Goal: Task Accomplishment & Management: Complete application form

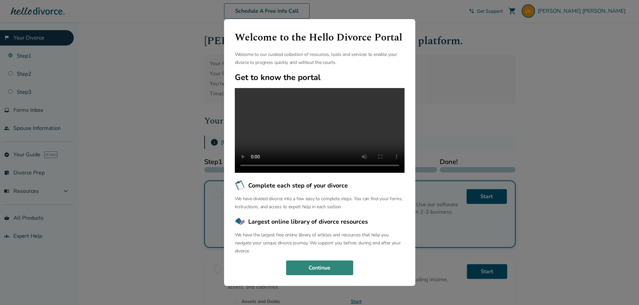
click at [307, 276] on button "Continue" at bounding box center [319, 268] width 67 height 15
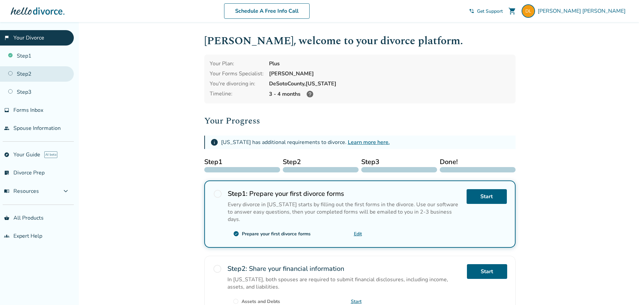
click at [19, 69] on link "Step 2" at bounding box center [37, 73] width 74 height 15
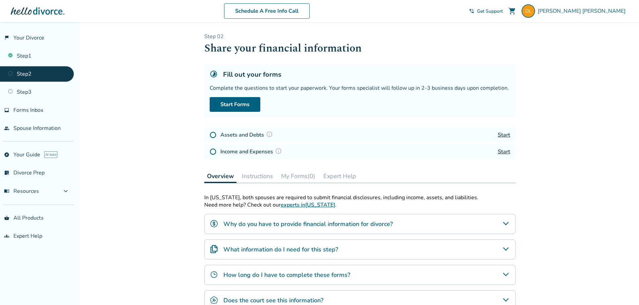
click at [506, 222] on icon "Why do you have to provide financial information for divorce?" at bounding box center [506, 224] width 8 height 8
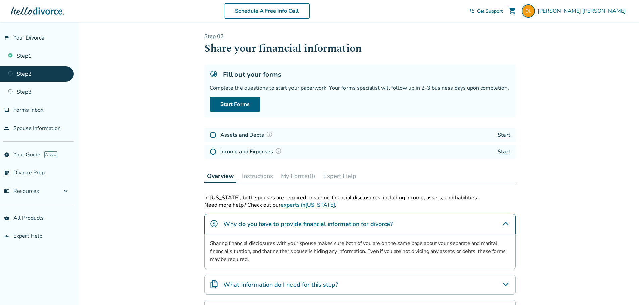
click at [506, 222] on icon "Why do you have to provide financial information for divorce?" at bounding box center [506, 224] width 8 height 8
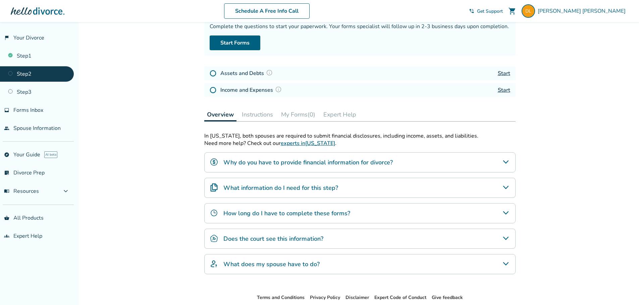
scroll to position [67, 0]
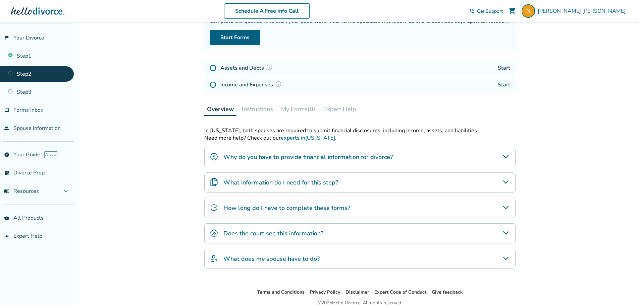
click at [503, 178] on div "What information do I need for this step?" at bounding box center [359, 183] width 311 height 20
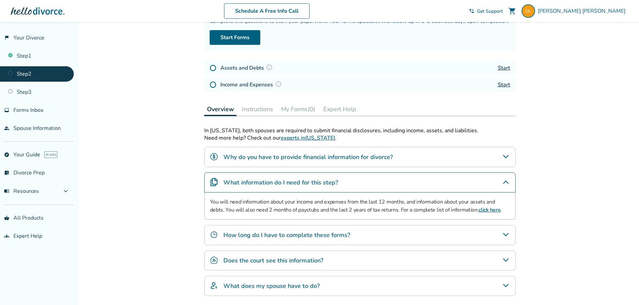
click at [478, 211] on link "click here" at bounding box center [489, 210] width 22 height 7
click at [505, 185] on icon "What information do I need for this step?" at bounding box center [506, 182] width 8 height 8
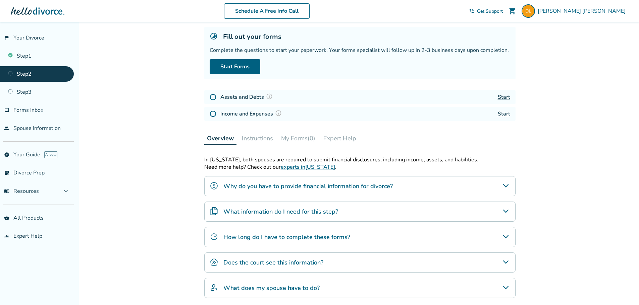
scroll to position [0, 0]
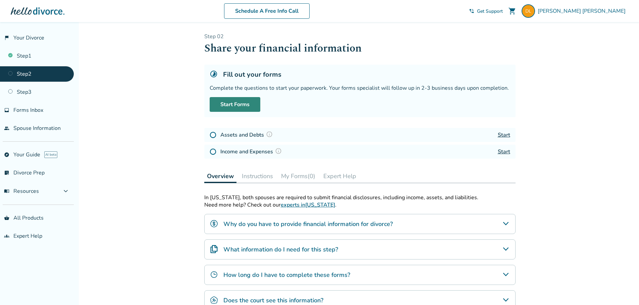
click at [235, 107] on link "Start Forms" at bounding box center [235, 104] width 51 height 15
